Goal: Contribute content: Add original content to the website for others to see

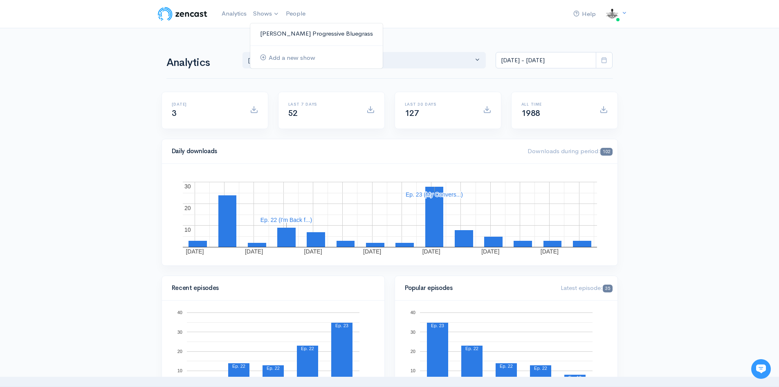
click at [291, 36] on link "[PERSON_NAME] Progressive Bluegrass" at bounding box center [316, 34] width 133 height 14
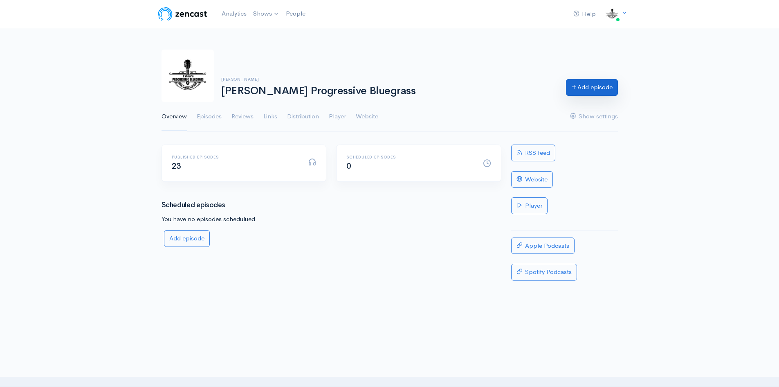
click at [598, 84] on link "Add episode" at bounding box center [592, 87] width 52 height 17
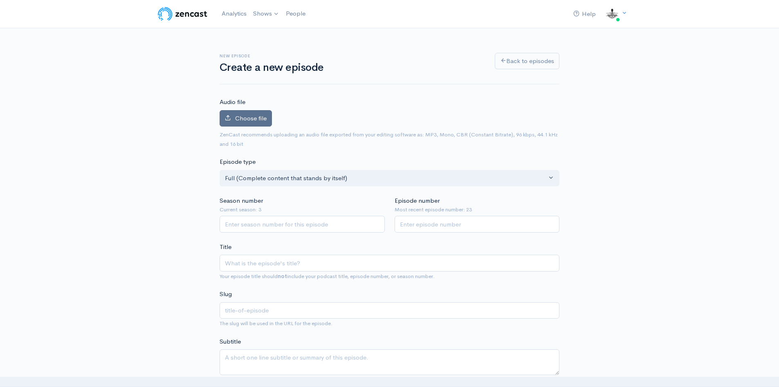
click at [242, 121] on span "Choose file" at bounding box center [251, 118] width 32 height 8
click at [0, 0] on input "Choose file" at bounding box center [0, 0] width 0 height 0
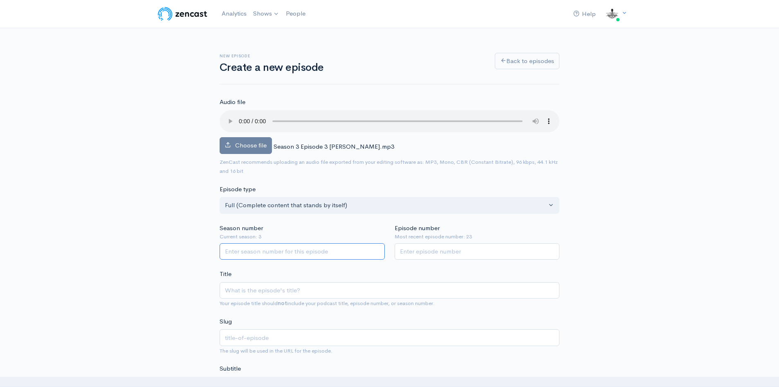
click at [270, 248] on input "Season number" at bounding box center [302, 251] width 165 height 17
type input "3"
click at [416, 247] on input "Episode number" at bounding box center [477, 251] width 165 height 17
type input "24"
click at [267, 291] on input "Title" at bounding box center [390, 290] width 340 height 17
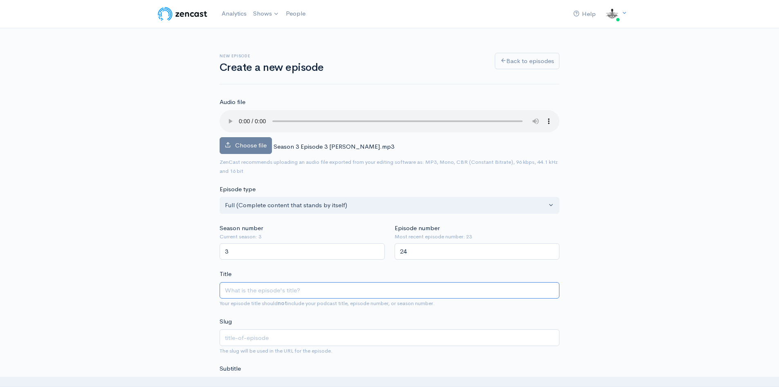
type input "A"
type input "a"
type input "Ad"
type input "ad"
type input "Ada"
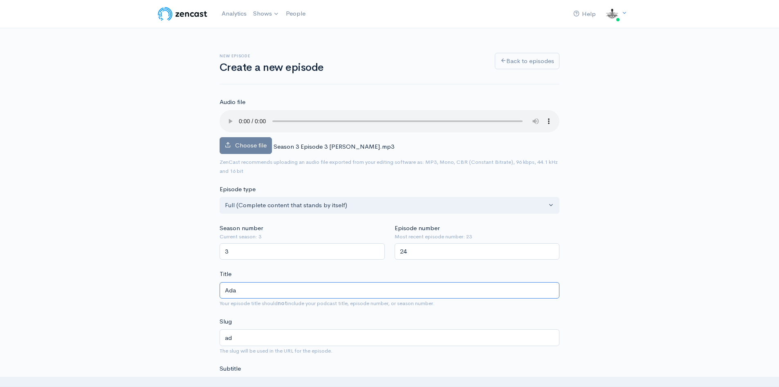
type input "ada"
type input "[PERSON_NAME]"
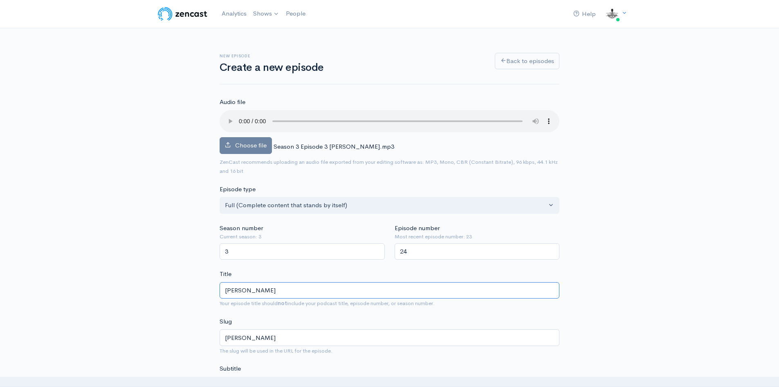
type input "[PERSON_NAME]"
type input "[PERSON_NAME]-gre"
type input "[PERSON_NAME]"
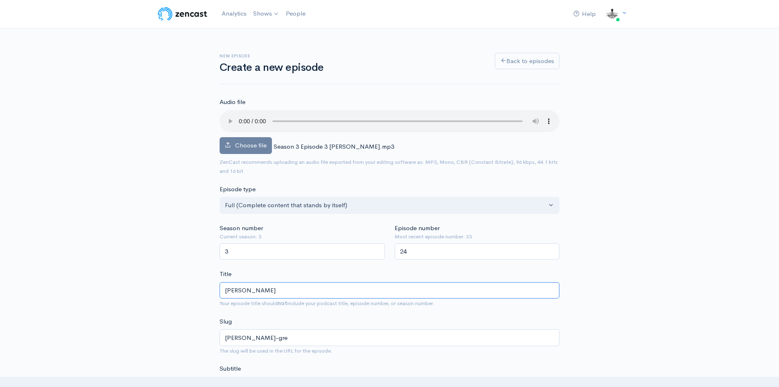
type input "[PERSON_NAME]"
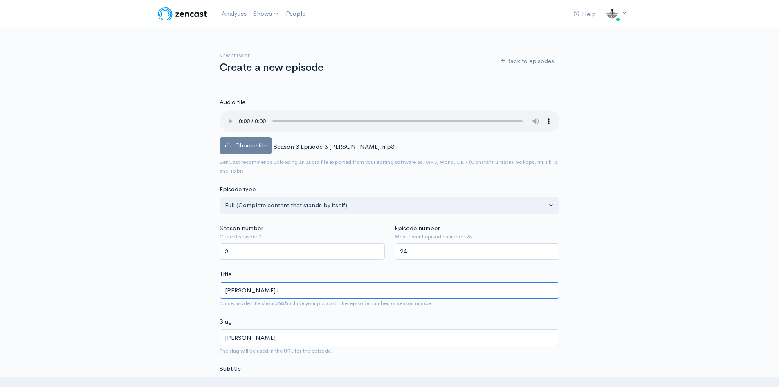
type input "[PERSON_NAME] is"
type input "[PERSON_NAME]-is"
type input "[PERSON_NAME] is a"
type input "[PERSON_NAME]-is-a"
type input "[PERSON_NAME] is a re"
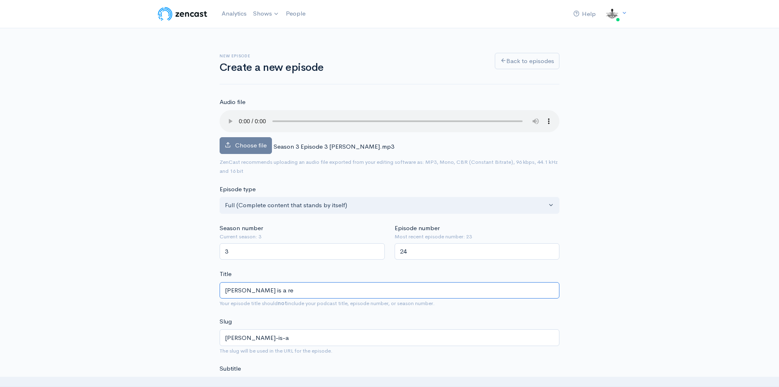
type input "[PERSON_NAME]-is-a-re"
type input "[PERSON_NAME] is a [PERSON_NAME]"
type input "[PERSON_NAME]-is-a-[PERSON_NAME]"
type input "[PERSON_NAME] is a real"
type input "[PERSON_NAME]-is-a-real"
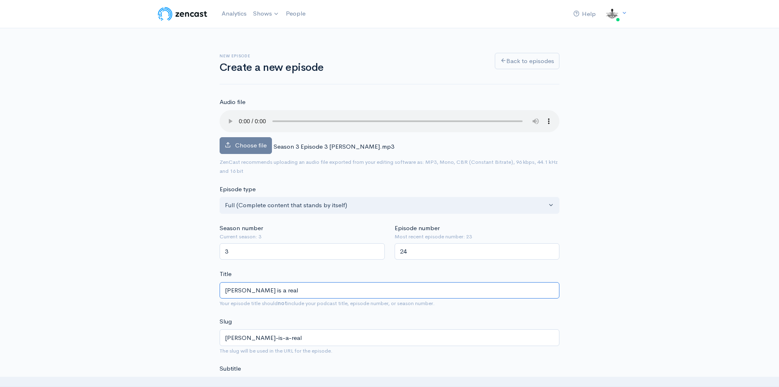
type input "[PERSON_NAME] is a reall"
type input "[PERSON_NAME]-is-a-reall"
type input "[PERSON_NAME] is a really"
type input "[PERSON_NAME]-is-a-really"
type input "[PERSON_NAME] is a really fu"
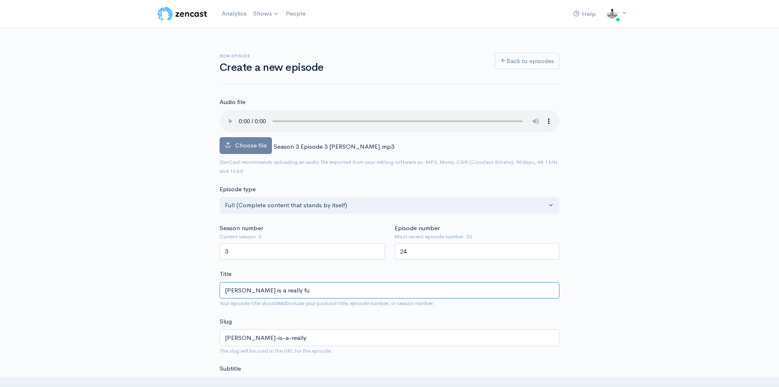
type input "[PERSON_NAME]-is-a-really-fu"
type input "[PERSON_NAME] is a really fun"
type input "[PERSON_NAME]-is-a-really-fun"
type input "[PERSON_NAME] is a really funn"
type input "[PERSON_NAME]-is-a-really-funn"
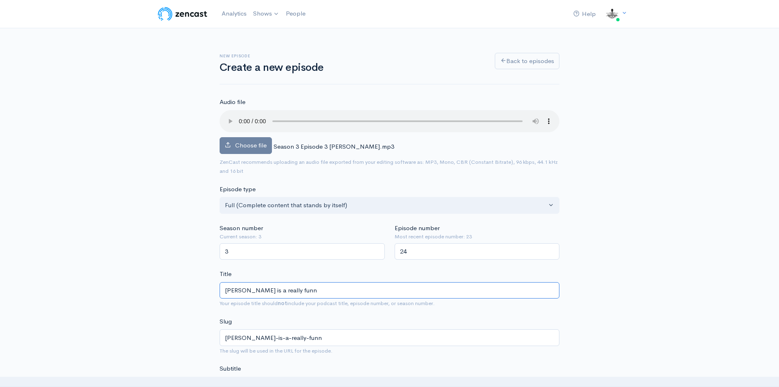
type input "[PERSON_NAME] is a really funny"
type input "[PERSON_NAME]-is-a-really-funny"
type input "[PERSON_NAME] is a really fun"
type input "[PERSON_NAME]-is-a-really-fun"
type input "[PERSON_NAME] is a really fu"
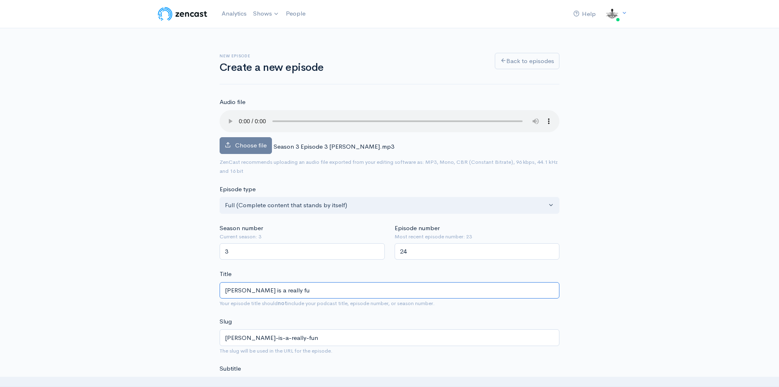
type input "[PERSON_NAME]-is-a-really-fu"
type input "[PERSON_NAME] is a really f"
type input "[PERSON_NAME]-is-a-really-f"
type input "[PERSON_NAME] is a really"
type input "[PERSON_NAME]-is-a-really"
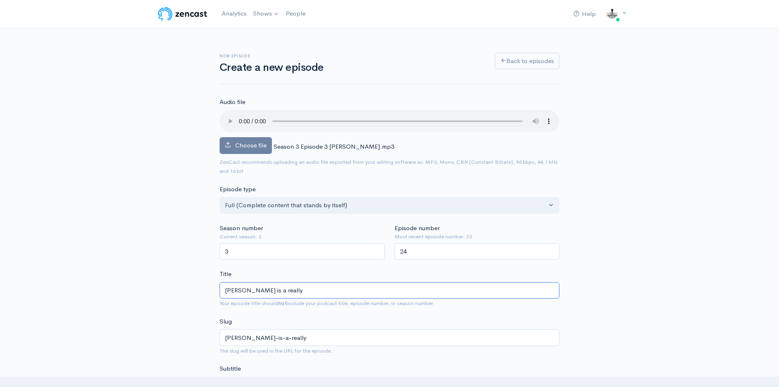
type input "[PERSON_NAME] is a really g"
type input "[PERSON_NAME]-is-a-really-g"
type input "[PERSON_NAME] is a really gra"
type input "[PERSON_NAME]-is-a-really-gra"
type input "[PERSON_NAME] is a really gre"
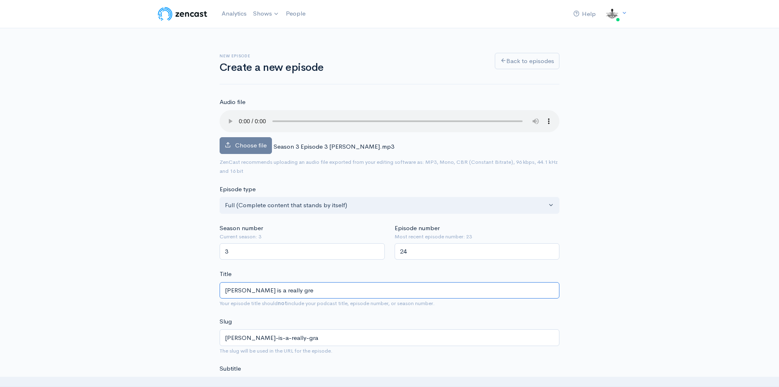
type input "[PERSON_NAME]-is-a-really-gre"
type input "[PERSON_NAME] is a really grea"
type input "[PERSON_NAME]-is-a-really-grea"
type input "[PERSON_NAME] is a really great"
type input "[PERSON_NAME]-is-a-really-great"
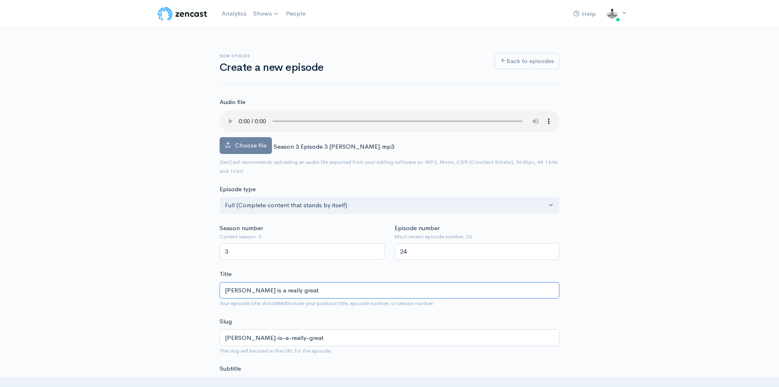
type input "[PERSON_NAME] is a really great g"
type input "[PERSON_NAME]-is-a-really-great-g"
type input "[PERSON_NAME] is a really great gu"
type input "[PERSON_NAME]-is-a-really-great-gu"
type input "[PERSON_NAME] is a really great guy"
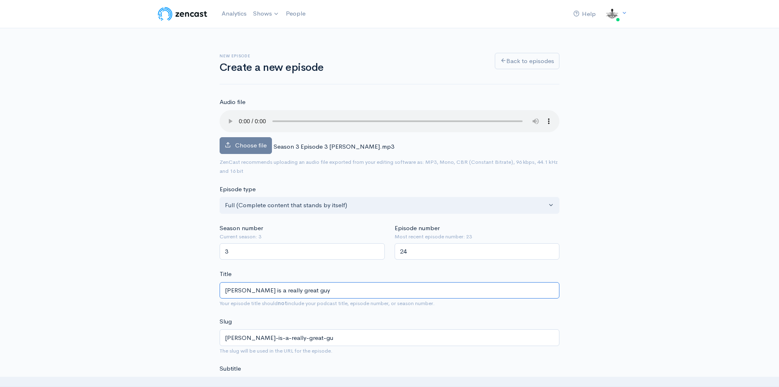
type input "[PERSON_NAME]-is-a-really-great-guy"
type input "[PERSON_NAME] is a really great guy to"
type input "[PERSON_NAME]-is-a-really-great-guy-to"
type input "[PERSON_NAME] is a really great guy to ha"
type input "[PERSON_NAME]-is-a-really-great-guy-to-ha"
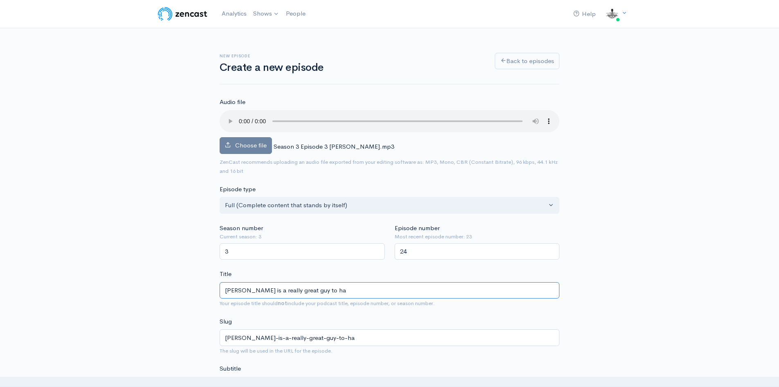
type input "[PERSON_NAME] is a really great guy to hav"
type input "[PERSON_NAME]-is-a-really-great-guy-to-hav"
type input "[PERSON_NAME] is a really great guy to have"
type input "[PERSON_NAME]-is-a-really-great-guy-to-have"
type input "[PERSON_NAME] is a really great guy to have a"
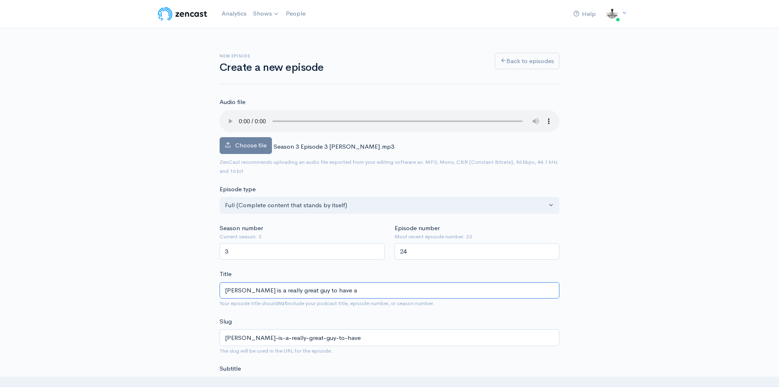
type input "[PERSON_NAME]-is-a-really-great-guy-to-have-a"
type input "[PERSON_NAME] is a really great guy to have a c"
type input "[PERSON_NAME]-is-a-really-great-guy-to-have-a-c"
type input "[PERSON_NAME] is a really great guy to have a con"
type input "[PERSON_NAME]-is-a-really-great-guy-to-have-a-con"
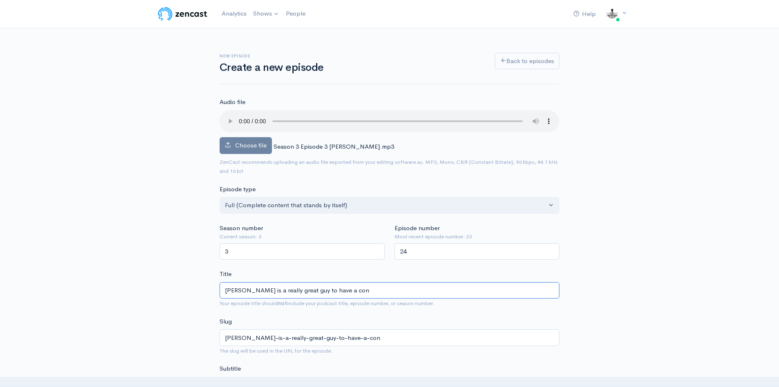
type input "[PERSON_NAME] is a really great guy to have a conv"
type input "[PERSON_NAME]-is-a-really-great-guy-to-have-a-conv"
type input "[PERSON_NAME] is a really great guy to have a conver"
type input "[PERSON_NAME]-is-a-really-great-guy-to-have-a-conver"
type input "[PERSON_NAME] is a really great guy to have a convers"
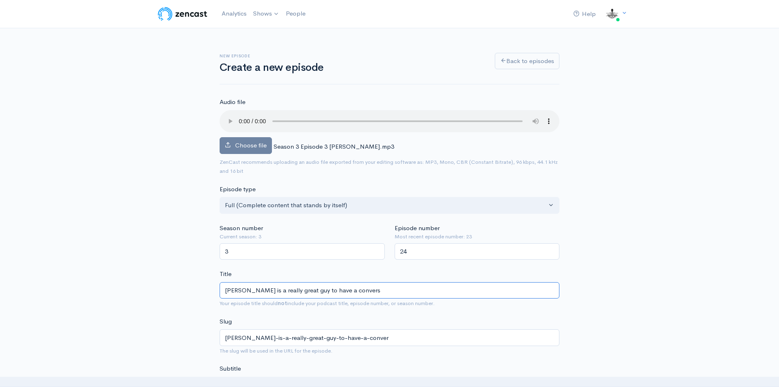
type input "[PERSON_NAME]-is-a-really-great-guy-to-have-a-convers"
type input "[PERSON_NAME] is a really great guy to have a conversa"
type input "[PERSON_NAME]-is-a-really-great-guy-to-have-a-conversa"
type input "[PERSON_NAME] is a really great guy to have a conversati"
type input "[PERSON_NAME]-is-a-really-great-guy-to-have-a-conversati"
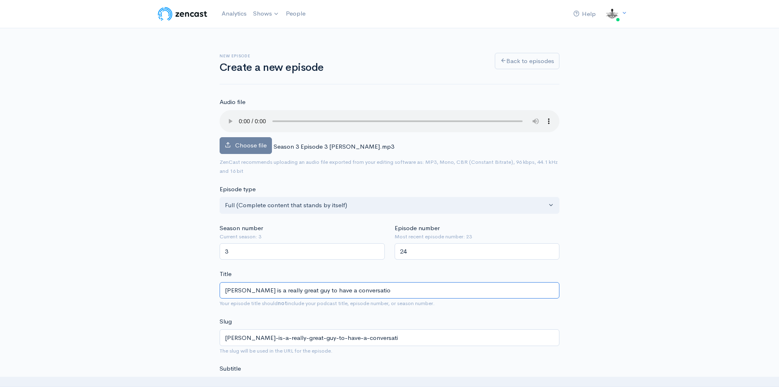
type input "[PERSON_NAME] is a really great guy to have a conversation"
type input "[PERSON_NAME]-is-a-really-great-guy-to-have-a-conversation"
type input "[PERSON_NAME] is a really great guy to have a conversation wi"
type input "[PERSON_NAME]-is-a-really-great-guy-to-have-a-conversation-wi"
type input "[PERSON_NAME] is a really great guy to have a conversation with"
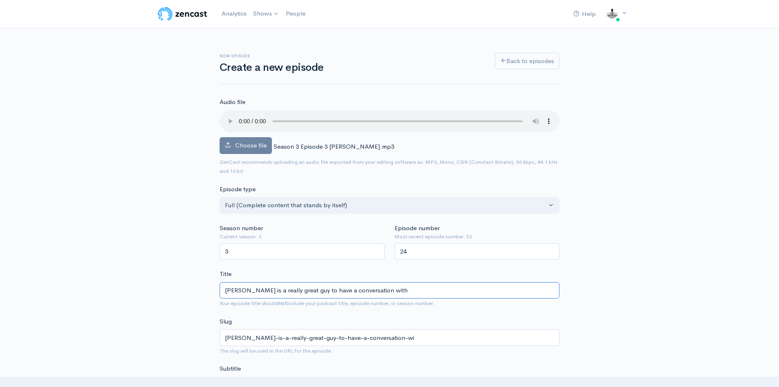
type input "[PERSON_NAME]-is-a-really-great-guy-to-have-a-conversation-with"
type input "[PERSON_NAME] is a re"
type input "[PERSON_NAME]-is-a-re"
type input "[PERSON_NAME] is a r"
type input "[PERSON_NAME]-is-a-r"
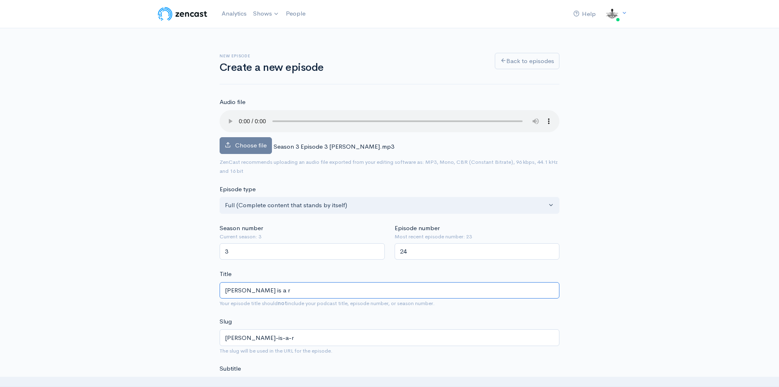
type input "[PERSON_NAME] is a"
type input "[PERSON_NAME]-is-a"
type input "[PERSON_NAME] is"
type input "[PERSON_NAME]-is"
type input "[PERSON_NAME] i"
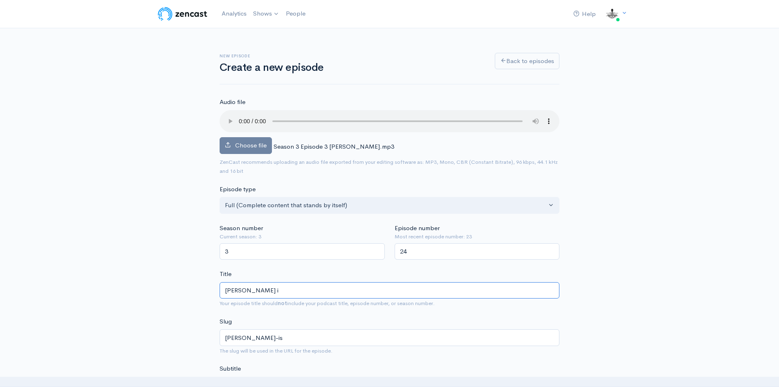
type input "[PERSON_NAME]-i"
type input "[PERSON_NAME]"
type input "[PERSON_NAME] I"
type input "[PERSON_NAME]-i"
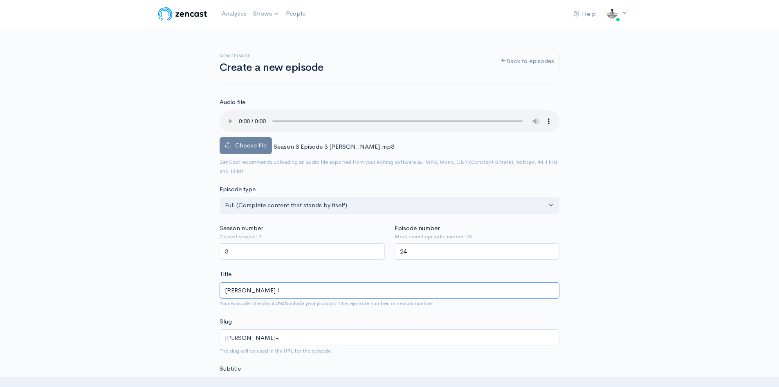
type input "[PERSON_NAME] Is"
type input "[PERSON_NAME]-is"
type input "[PERSON_NAME] Is a"
type input "[PERSON_NAME]-is-a"
type input "[PERSON_NAME] Is a G"
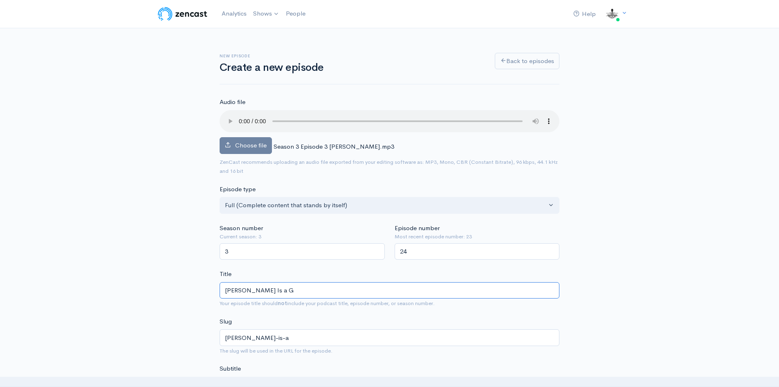
type input "[PERSON_NAME]-is-a-g"
type input "[PERSON_NAME] Is a Gre"
type input "[PERSON_NAME]-is-a-gre"
type input "[PERSON_NAME] Is a Grea"
type input "[PERSON_NAME]-is-a-grea"
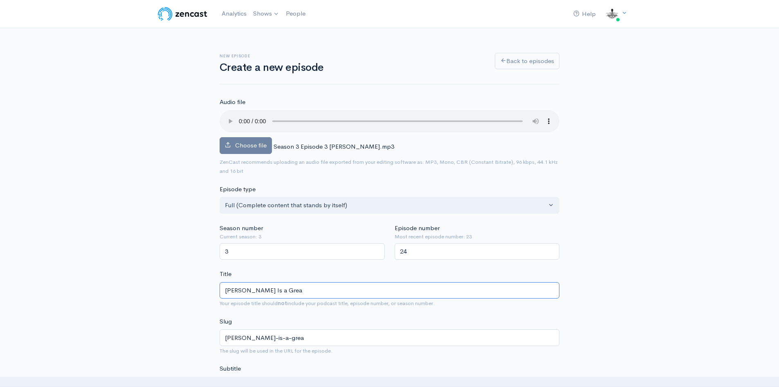
type input "[PERSON_NAME] Is a Great"
type input "[PERSON_NAME]-is-a-great"
type input "[PERSON_NAME] Is a Great G"
type input "[PERSON_NAME]-is-a-great-g"
type input "[PERSON_NAME] Is a Great Gu"
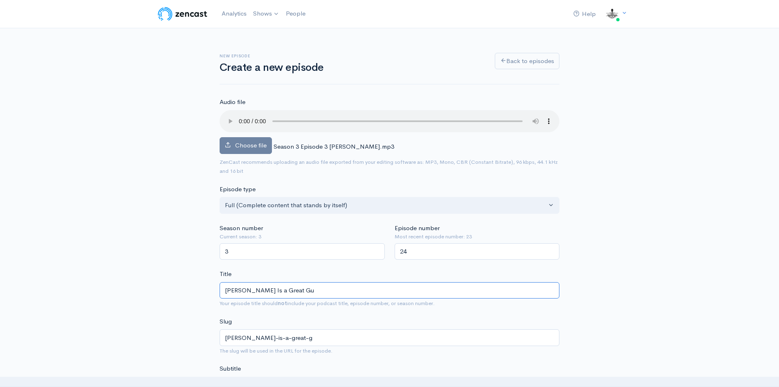
type input "[PERSON_NAME]-is-a-great-gu"
type input "[PERSON_NAME] Is a Great Guy"
type input "[PERSON_NAME]-is-a-great-guy"
type input "[PERSON_NAME] Is a Great Guy t"
type input "[PERSON_NAME]-is-a-great-guy-t"
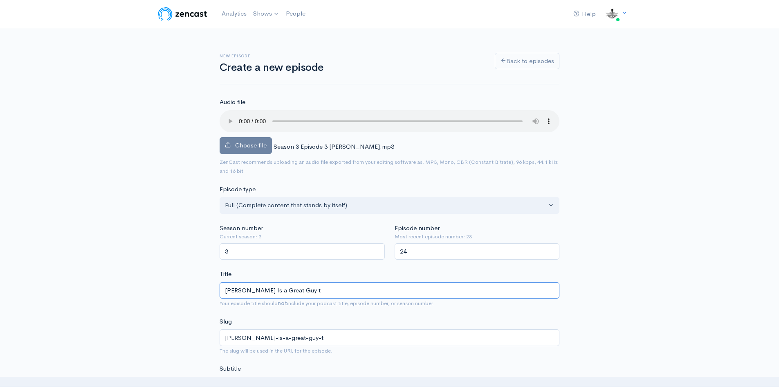
type input "[PERSON_NAME] Is a Great Guy to"
type input "[PERSON_NAME]-is-a-great-guy-to"
type input "[PERSON_NAME] Is a Great Guy to H"
type input "[PERSON_NAME]-is-a-great-guy-to-h"
type input "[PERSON_NAME] Is a Great Guy to Ha"
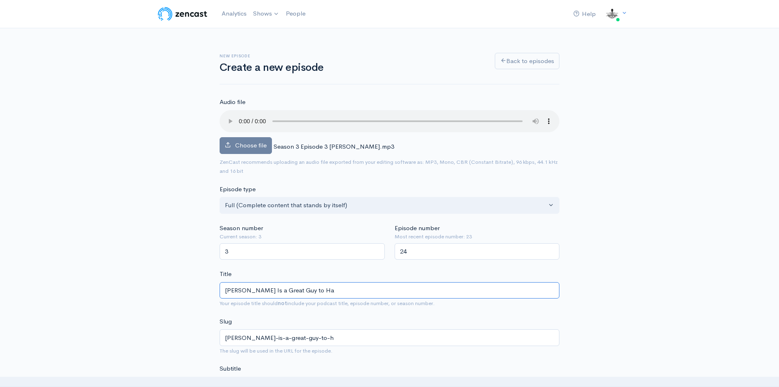
type input "[PERSON_NAME]-is-a-great-guy-to-ha"
type input "[PERSON_NAME] Is a Great Guy to Have"
type input "[PERSON_NAME]-is-a-great-guy-to-have"
type input "[PERSON_NAME] Is a Great Guy to Have a"
type input "[PERSON_NAME]-is-a-great-guy-to-have-a"
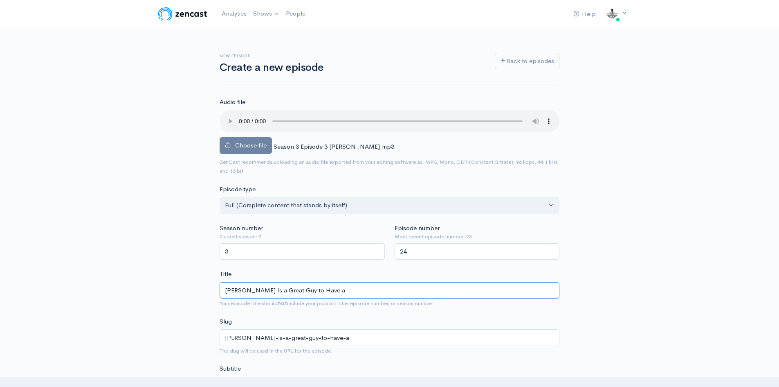
type input "[PERSON_NAME] Is a Great Guy to Have a C"
type input "[PERSON_NAME]-is-a-great-guy-to-have-a-c"
type input "[PERSON_NAME] Is a Great Guy to Have a Con"
type input "[PERSON_NAME]-is-a-great-guy-to-have-a-con"
type input "[PERSON_NAME] Is a Great Guy to Have a Conv"
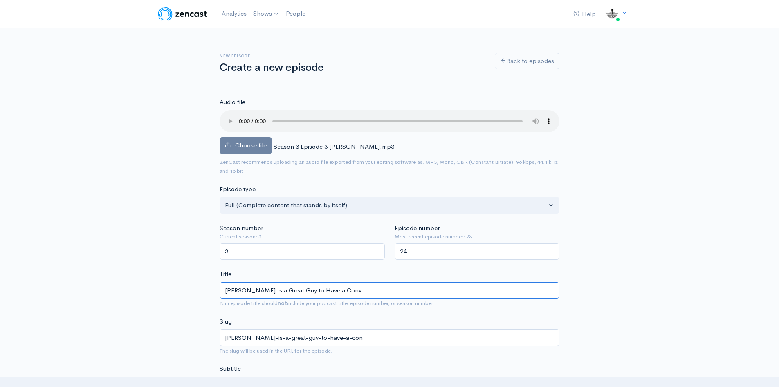
type input "[PERSON_NAME]-is-a-great-guy-to-have-a-conv"
type input "[PERSON_NAME] Is a Great Guy to Have a Conver"
type input "[PERSON_NAME]-is-a-great-guy-to-have-a-conver"
type input "[PERSON_NAME] Is a Great Guy to Have a Convers"
type input "[PERSON_NAME]-is-a-great-guy-to-have-a-convers"
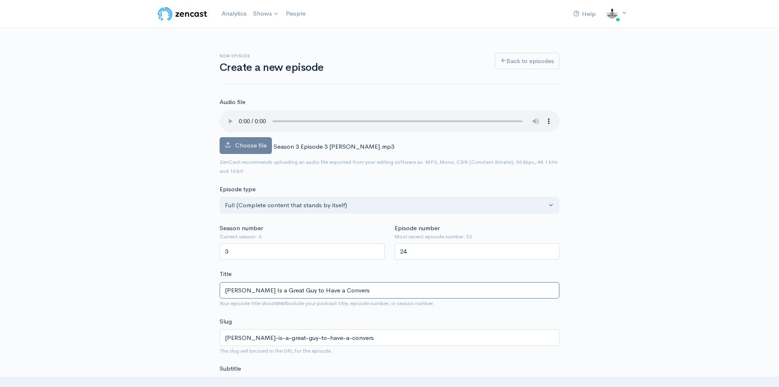
type input "[PERSON_NAME] Is a Great Guy to Have a Conversa"
type input "[PERSON_NAME]-is-a-great-guy-to-have-a-conversa"
type input "[PERSON_NAME] Is a Great Guy to Have a Conversat"
type input "[PERSON_NAME]-is-a-great-guy-to-have-a-conversat"
type input "[PERSON_NAME] Is a Great Guy to Have a Conversation"
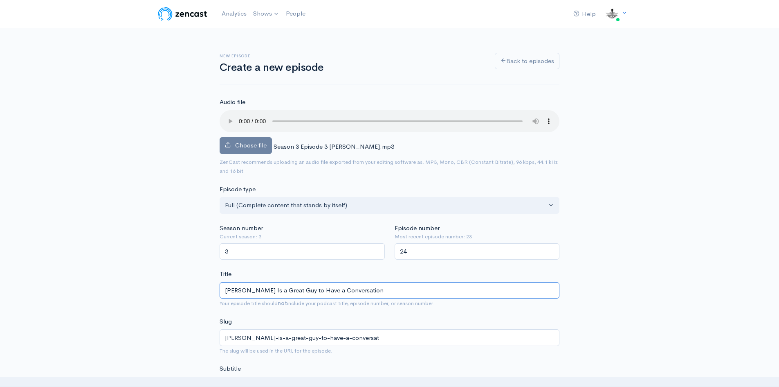
type input "[PERSON_NAME]-is-a-great-guy-to-have-a-conversation"
type input "[PERSON_NAME] Is a Great Guy to Have a Conversation W"
type input "[PERSON_NAME]-is-a-great-guy-to-have-a-conversation-w"
type input "[PERSON_NAME] Is a Great Guy to Have a Conversation Wi"
type input "[PERSON_NAME]-is-a-great-guy-to-have-a-conversation-wi"
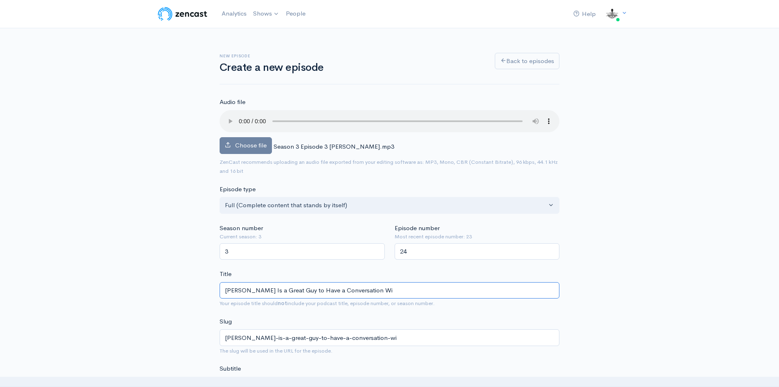
type input "[PERSON_NAME] Is a Great Guy to Have a Conversation Wit"
type input "[PERSON_NAME]-is-a-great-guy-to-have-a-conversation-wit"
type input "[PERSON_NAME] Is a Great Guy to Have a Conversation With"
type input "[PERSON_NAME]-is-a-great-guy-to-have-a-conversation-with"
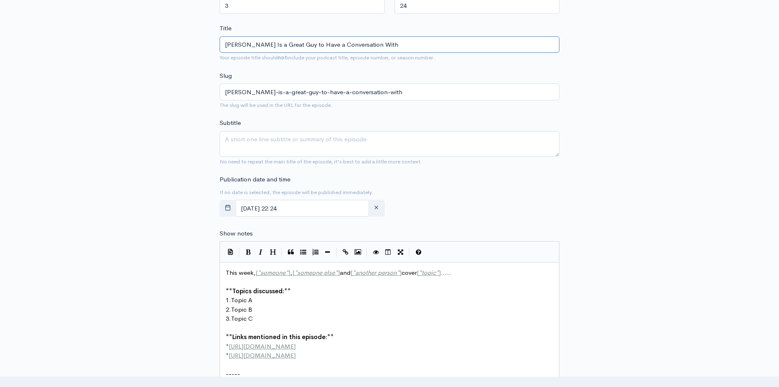
type input "[PERSON_NAME] Is a Great Guy to Have a Conversation With"
click at [257, 269] on span "[" at bounding box center [257, 272] width 2 height 8
drag, startPoint x: 257, startPoint y: 269, endPoint x: 452, endPoint y: 270, distance: 194.8
type textarea "[PERSON_NAME] and I have a realy"
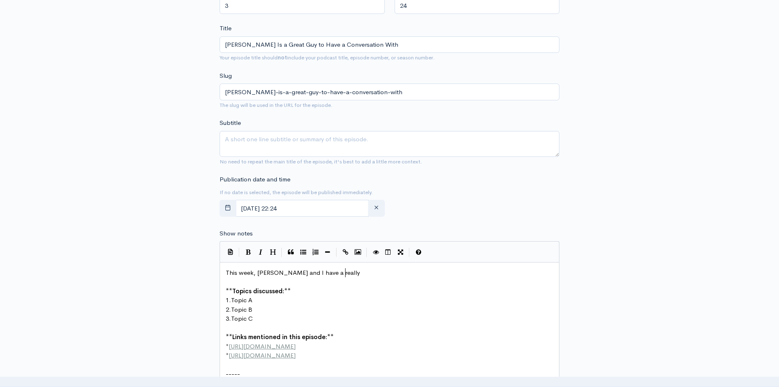
scroll to position [3, 6]
type textarea "ly rund"
type textarea "fun conversation (mostly about bluegrass)"
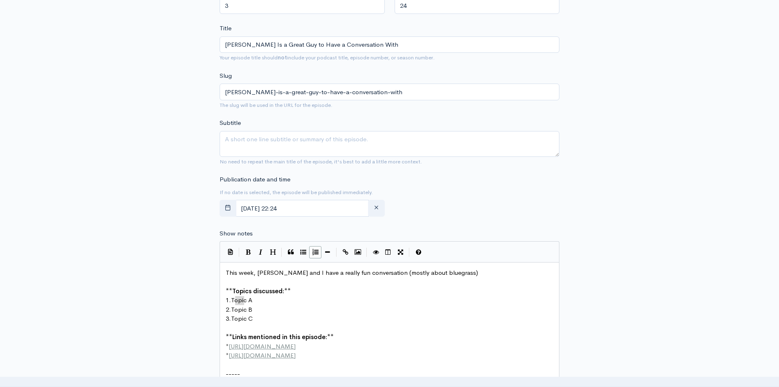
type textarea "opic A"
drag, startPoint x: 234, startPoint y: 301, endPoint x: 247, endPoint y: 302, distance: 12.7
type textarea "The Unfaithful Servants and t"
type textarea "The Infamous Strud"
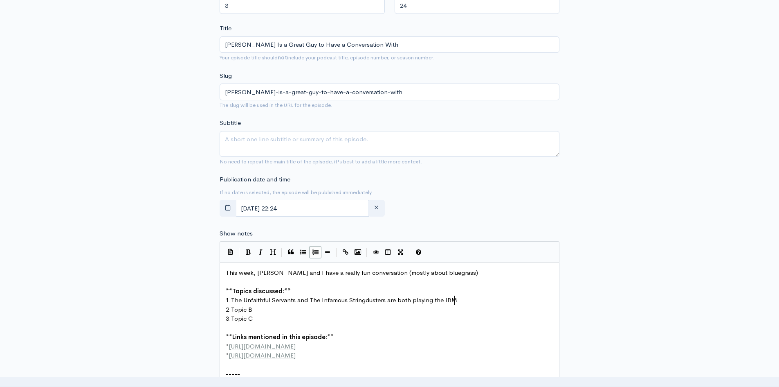
scroll to position [3, 102]
type textarea "ingdusters are both playing the IBMA"
drag, startPoint x: 252, startPoint y: 309, endPoint x: 232, endPoint y: 309, distance: 20.0
type textarea "Topic B"
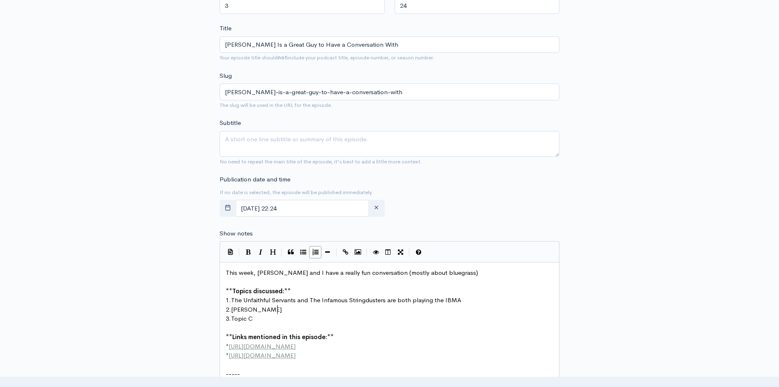
type textarea "[PERSON_NAME] Guitars"
drag, startPoint x: 254, startPoint y: 320, endPoint x: 233, endPoint y: 317, distance: 21.2
type textarea "Fly fishing"
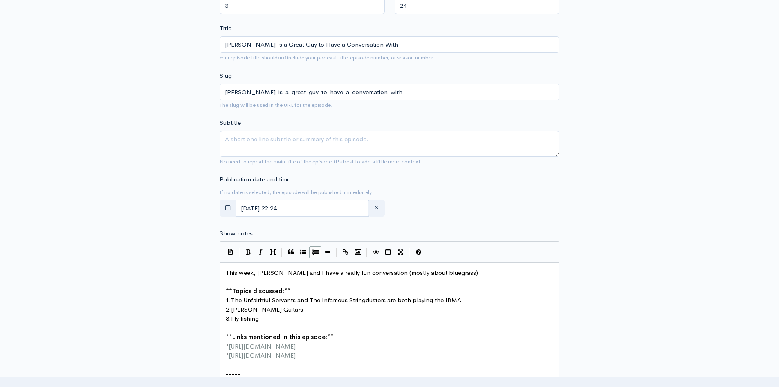
click at [275, 313] on span "[PERSON_NAME] Guitars" at bounding box center [267, 309] width 72 height 8
click at [271, 319] on pre "3. Fly fishing" at bounding box center [392, 318] width 337 height 9
type textarea "The High Hawks are REALLY High"
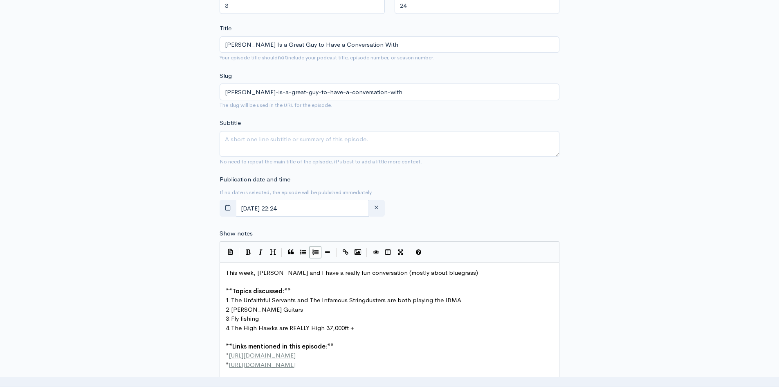
type textarea "37,000ft +"
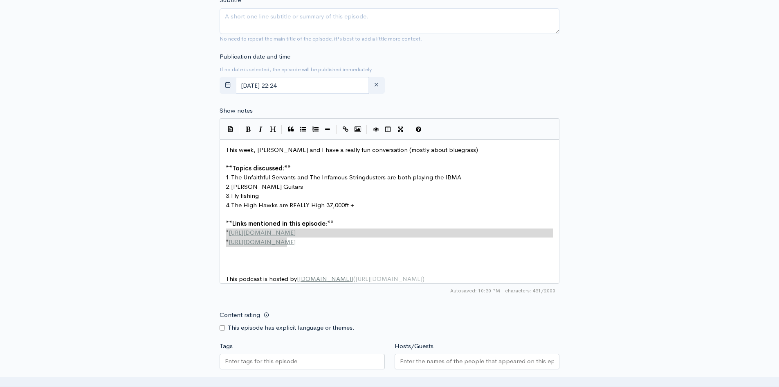
type textarea "* [URL][DOMAIN_NAME] * [URL][DOMAIN_NAME]"
drag, startPoint x: 225, startPoint y: 230, endPoint x: 326, endPoint y: 248, distance: 102.7
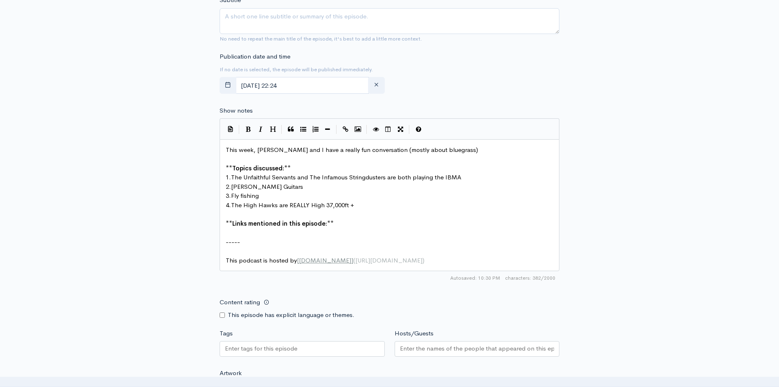
click at [406, 349] on input "Hosts/Guests" at bounding box center [477, 348] width 155 height 9
type input "[PERSON_NAME]"
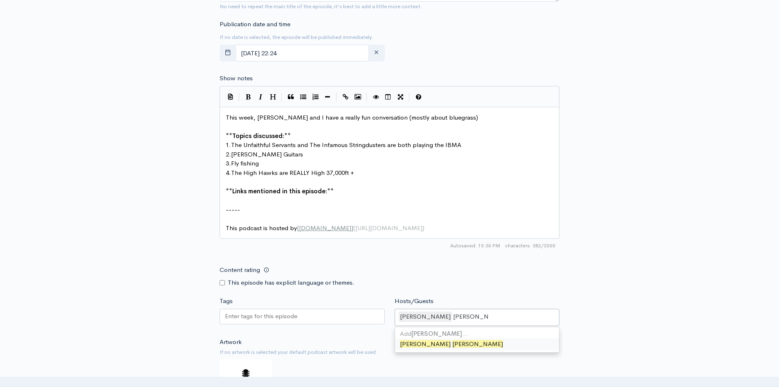
scroll to position [491, 0]
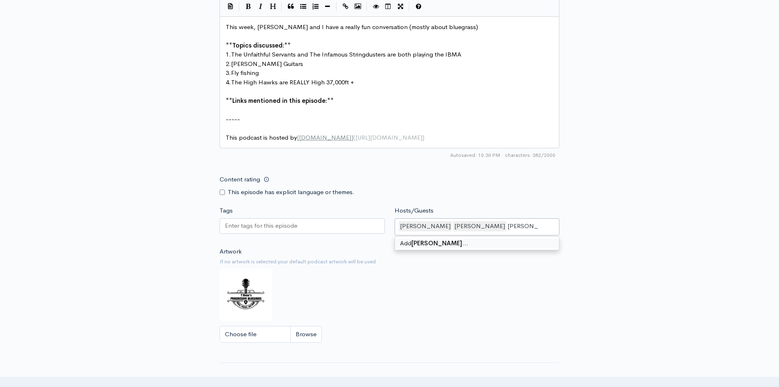
type input "[PERSON_NAME]"
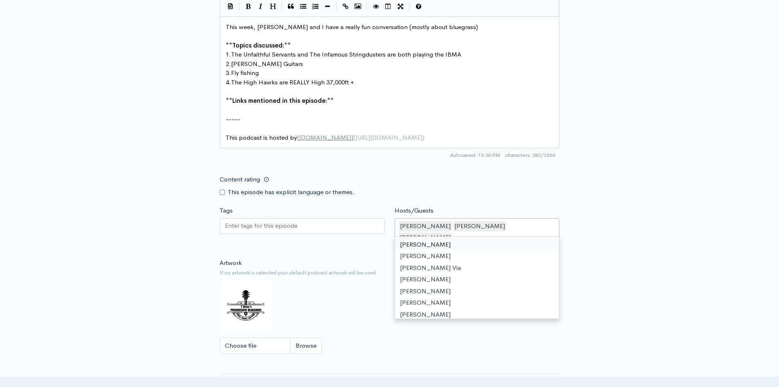
click at [236, 225] on input "Tags" at bounding box center [262, 225] width 74 height 9
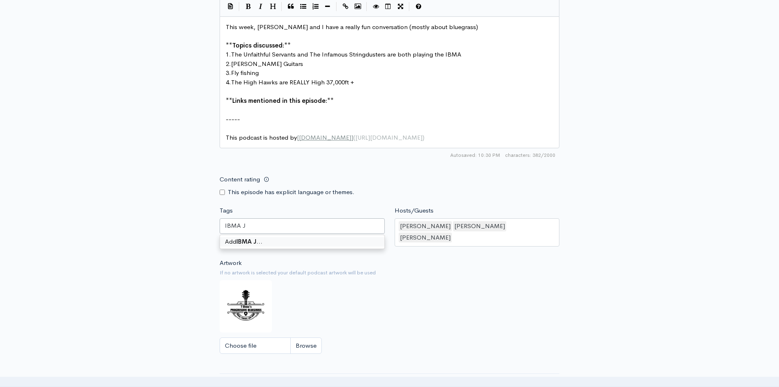
type input "IBMA"
type input "[PERSON_NAME]"
type input "H"
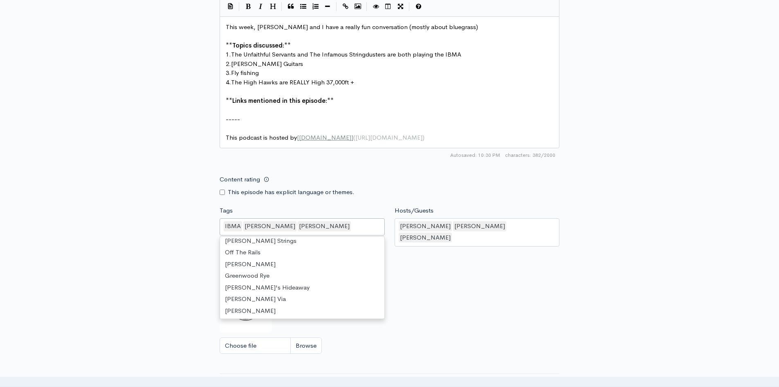
scroll to position [260, 0]
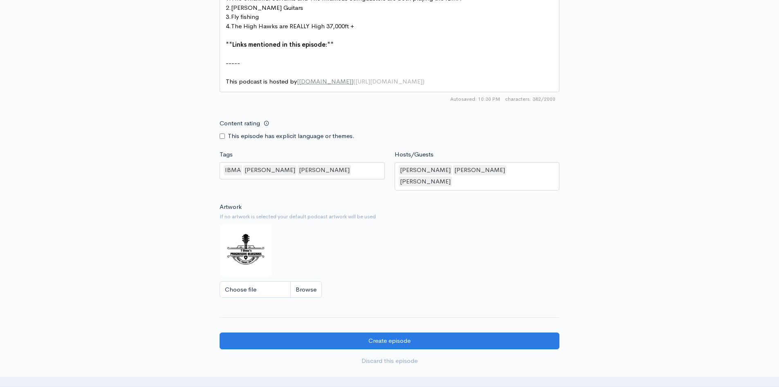
scroll to position [573, 0]
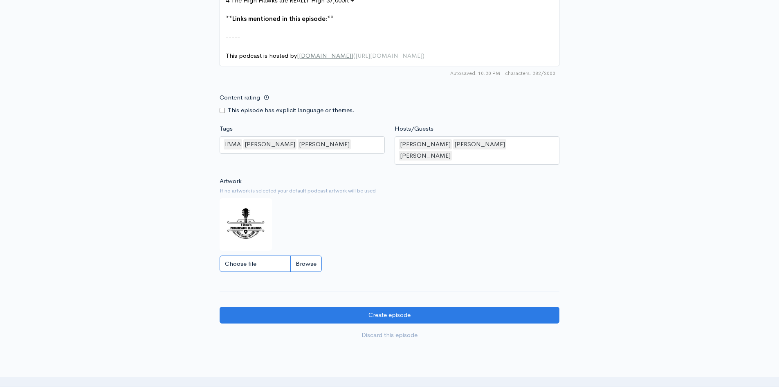
click at [309, 255] on input "Choose file" at bounding box center [271, 263] width 102 height 17
type input "C:\fakepath\[PERSON_NAME] n [PERSON_NAME].png"
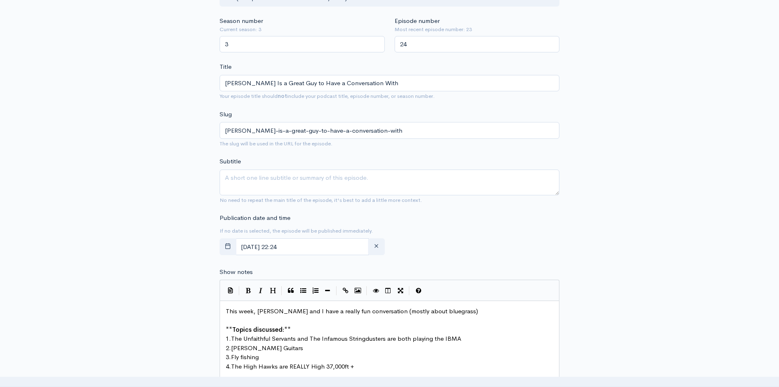
scroll to position [205, 0]
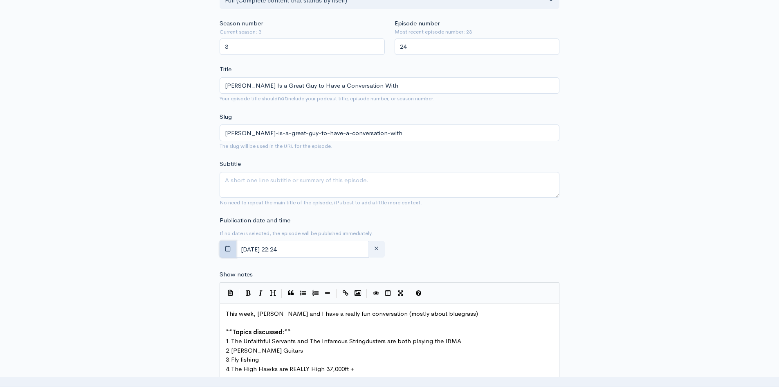
click at [230, 245] on button "button" at bounding box center [228, 249] width 17 height 17
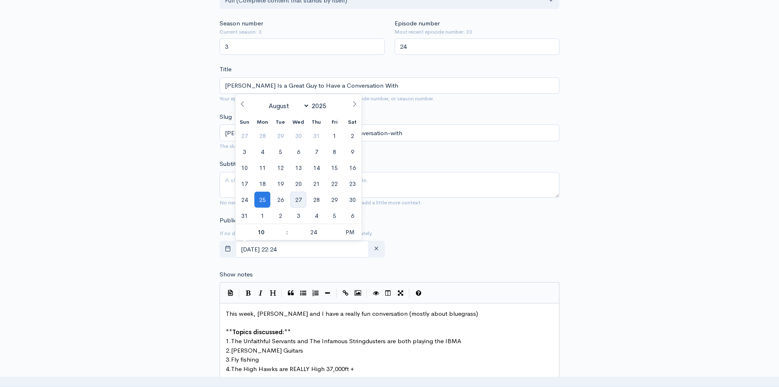
click at [296, 199] on span "27" at bounding box center [299, 199] width 16 height 16
click at [350, 233] on span "PM" at bounding box center [350, 232] width 23 height 16
click at [285, 235] on span at bounding box center [283, 236] width 6 height 8
type input "[DATE] 09:24"
type input "09"
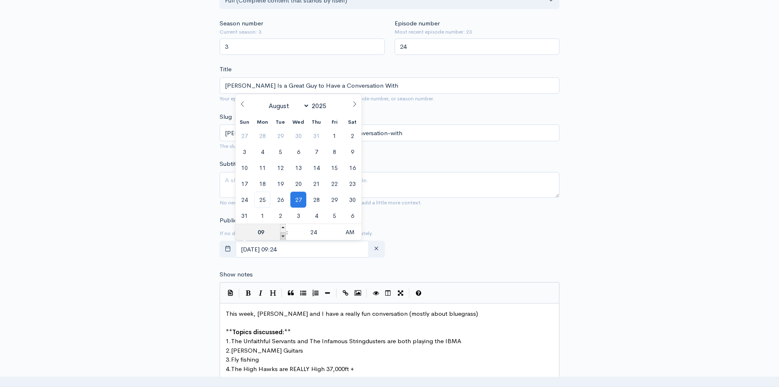
click at [285, 235] on span at bounding box center [283, 236] width 6 height 8
type input "[DATE] 08:24"
type input "08"
click at [285, 235] on span at bounding box center [283, 236] width 6 height 8
type input "[DATE] 07:24"
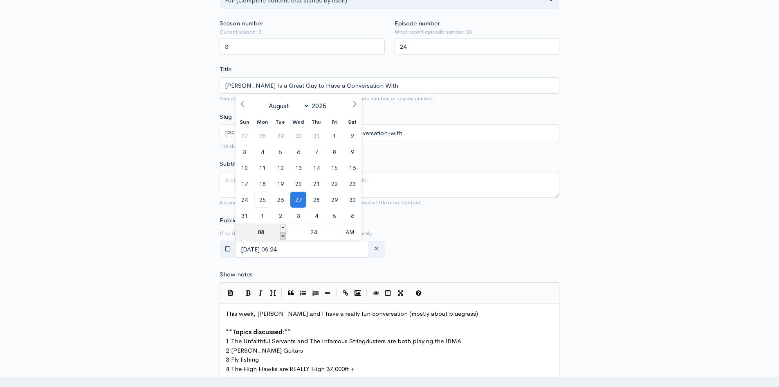
type input "07"
click at [285, 235] on span at bounding box center [283, 236] width 6 height 8
type input "[DATE] 06:24"
type input "06"
click at [285, 235] on span at bounding box center [283, 236] width 6 height 8
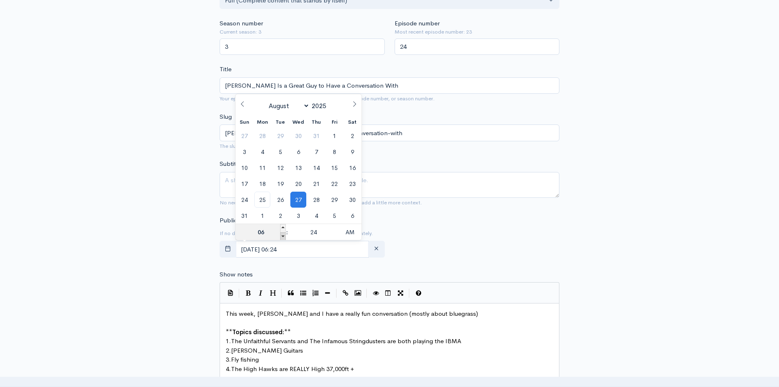
type input "[DATE] 05:24"
click at [333, 235] on span at bounding box center [336, 236] width 6 height 8
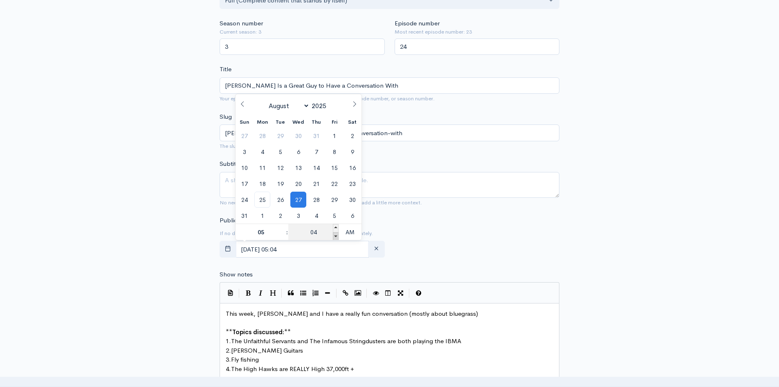
click at [333, 235] on span at bounding box center [336, 236] width 6 height 8
click at [337, 230] on span at bounding box center [336, 228] width 6 height 8
click at [662, 223] on div "New episode Create a new episode Back to episodes Audio file Choose file Season…" at bounding box center [389, 282] width 779 height 917
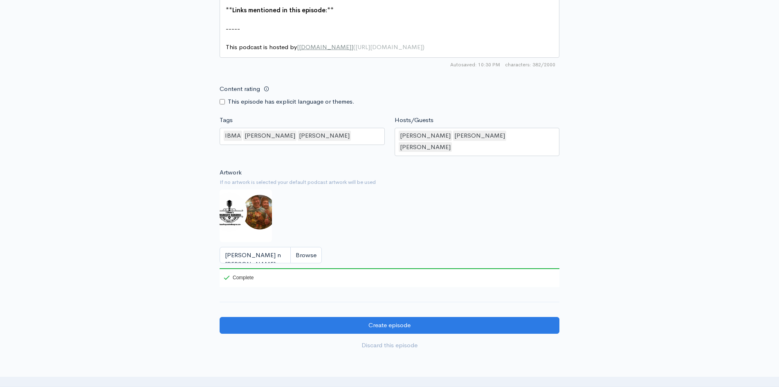
scroll to position [653, 0]
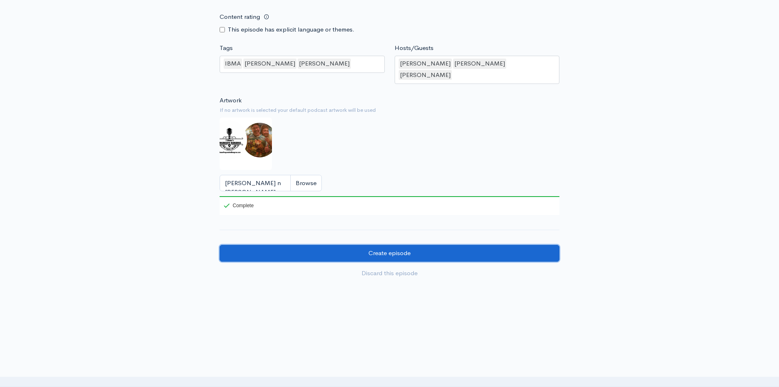
click at [426, 245] on input "Create episode" at bounding box center [390, 253] width 340 height 17
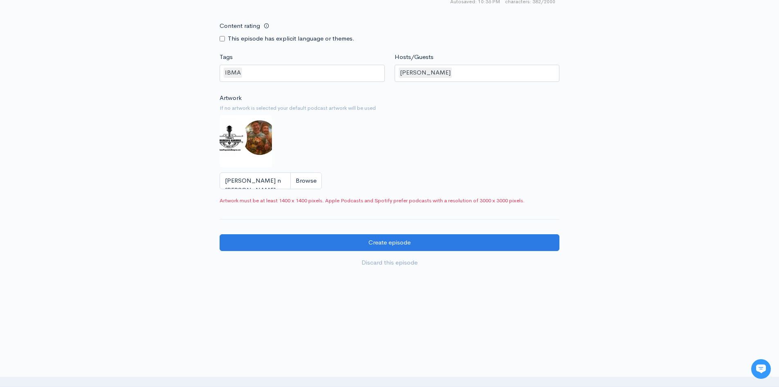
scroll to position [604, 0]
